Goal: Communication & Community: Participate in discussion

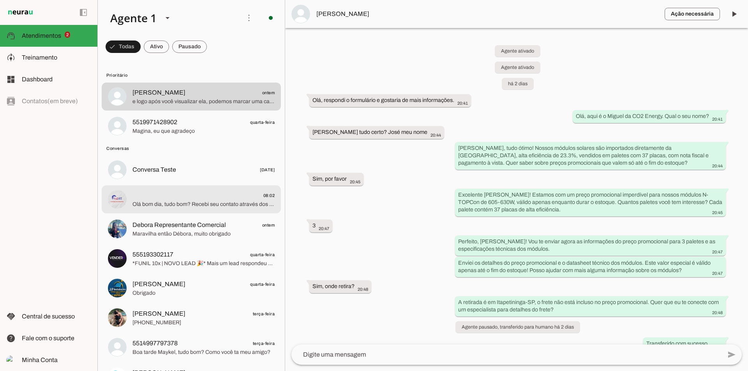
click at [152, 198] on span "08:02" at bounding box center [203, 196] width 142 height 10
